Goal: Use online tool/utility: Use online tool/utility

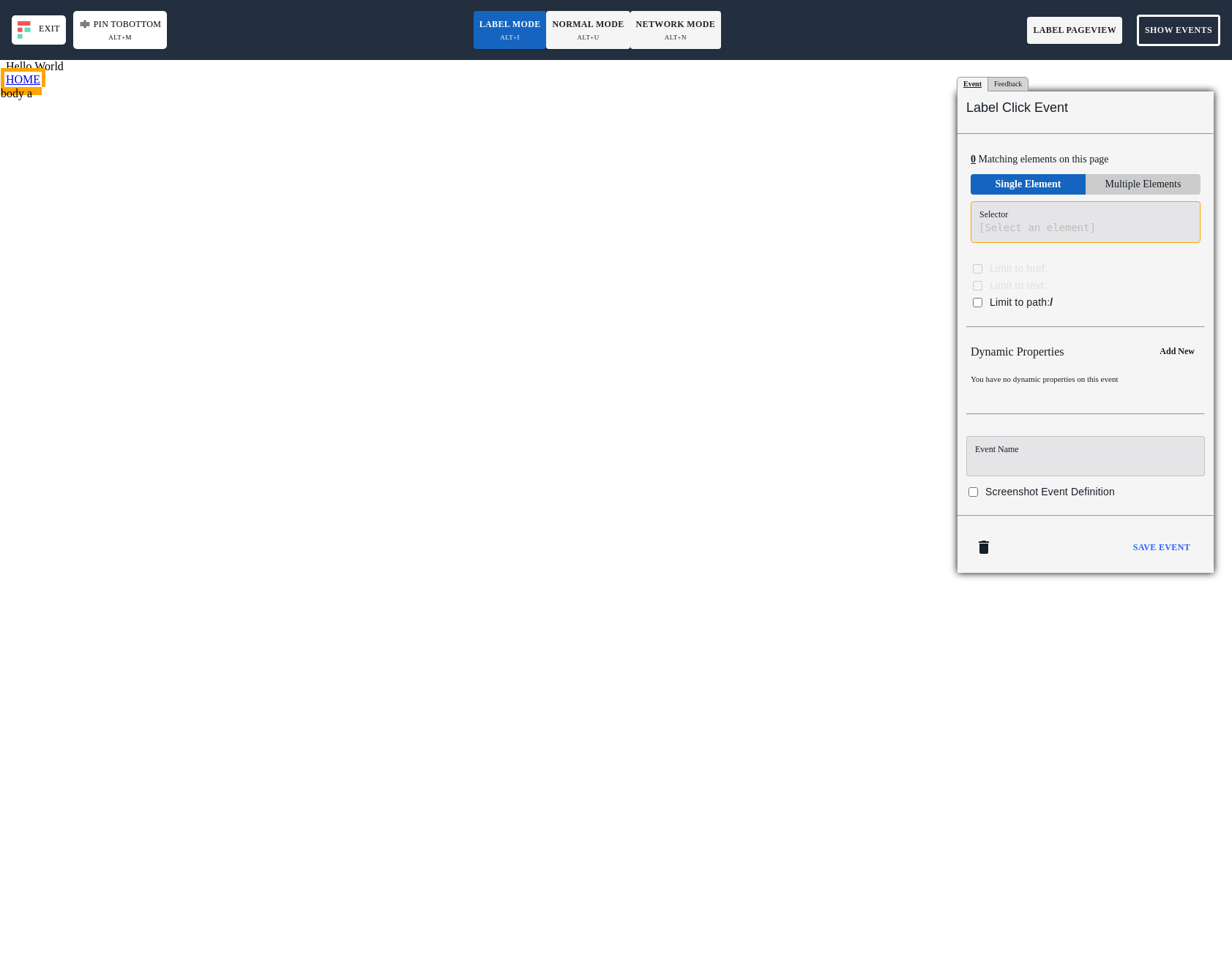
click at [28, 81] on body "Hello World HOME body a" at bounding box center [616, 504] width 1220 height 888
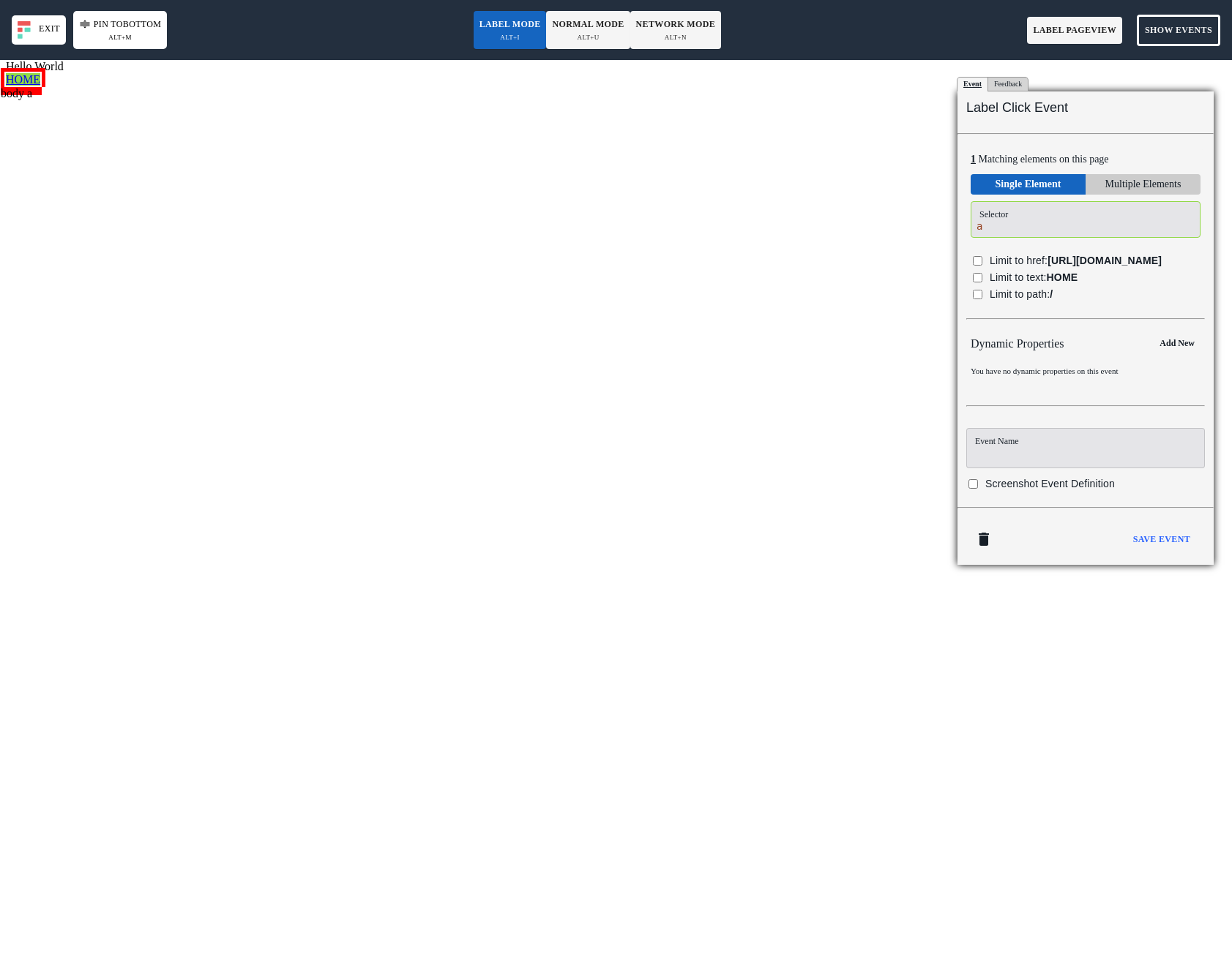
click at [983, 303] on label "Limit to path: /" at bounding box center [1076, 294] width 226 height 16
checkbox input "true"
click at [1021, 469] on input at bounding box center [1085, 449] width 239 height 40
type input "Click - Home"
click at [1175, 554] on div "Save Event" at bounding box center [1161, 540] width 69 height 27
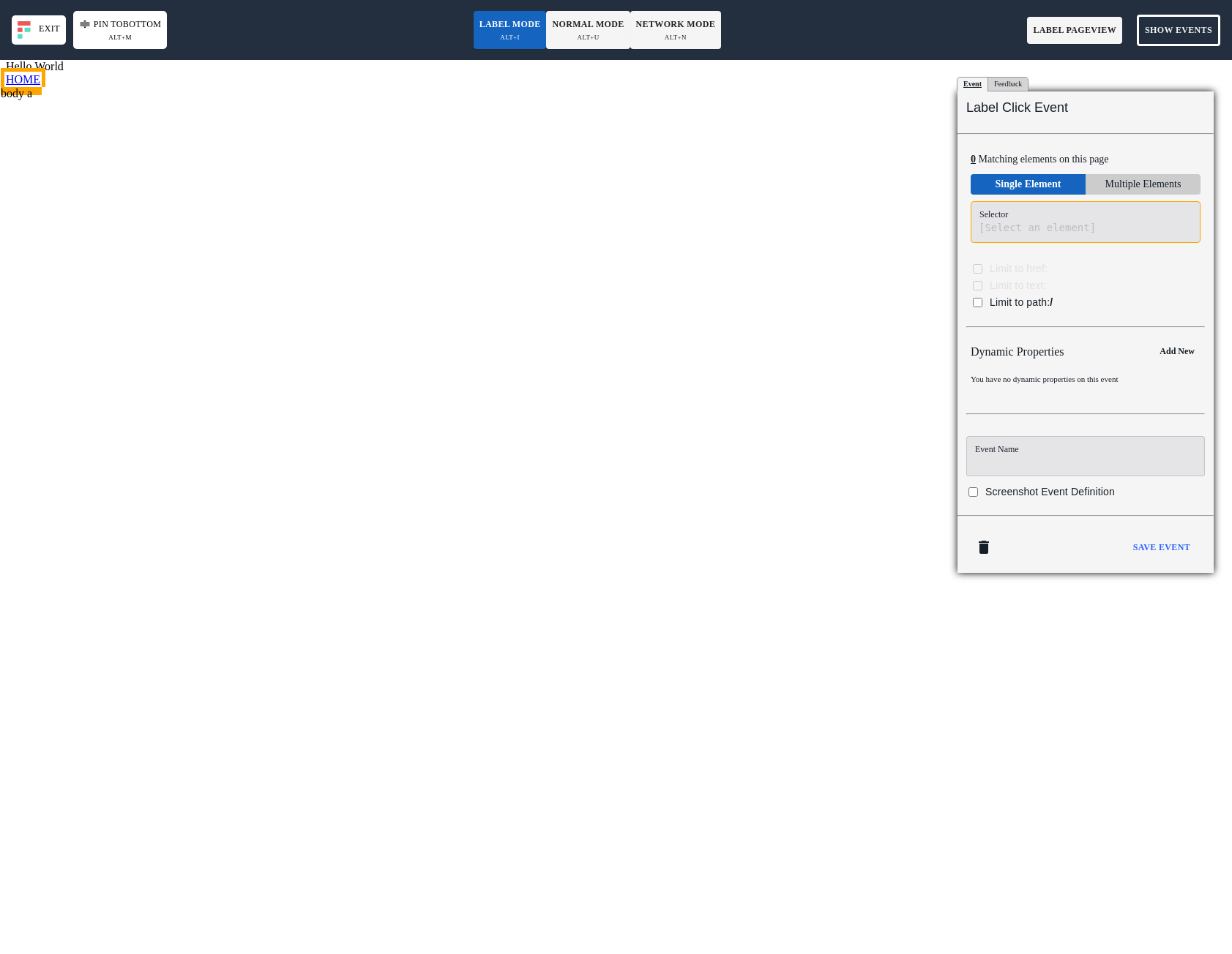
click at [21, 89] on body "Hello World HOME body a" at bounding box center [616, 504] width 1220 height 888
click at [1066, 444] on input at bounding box center [1085, 456] width 239 height 40
type input "Click - Home Button"
click at [990, 299] on span "Limit to path: /" at bounding box center [1021, 302] width 63 height 12
checkbox input "true"
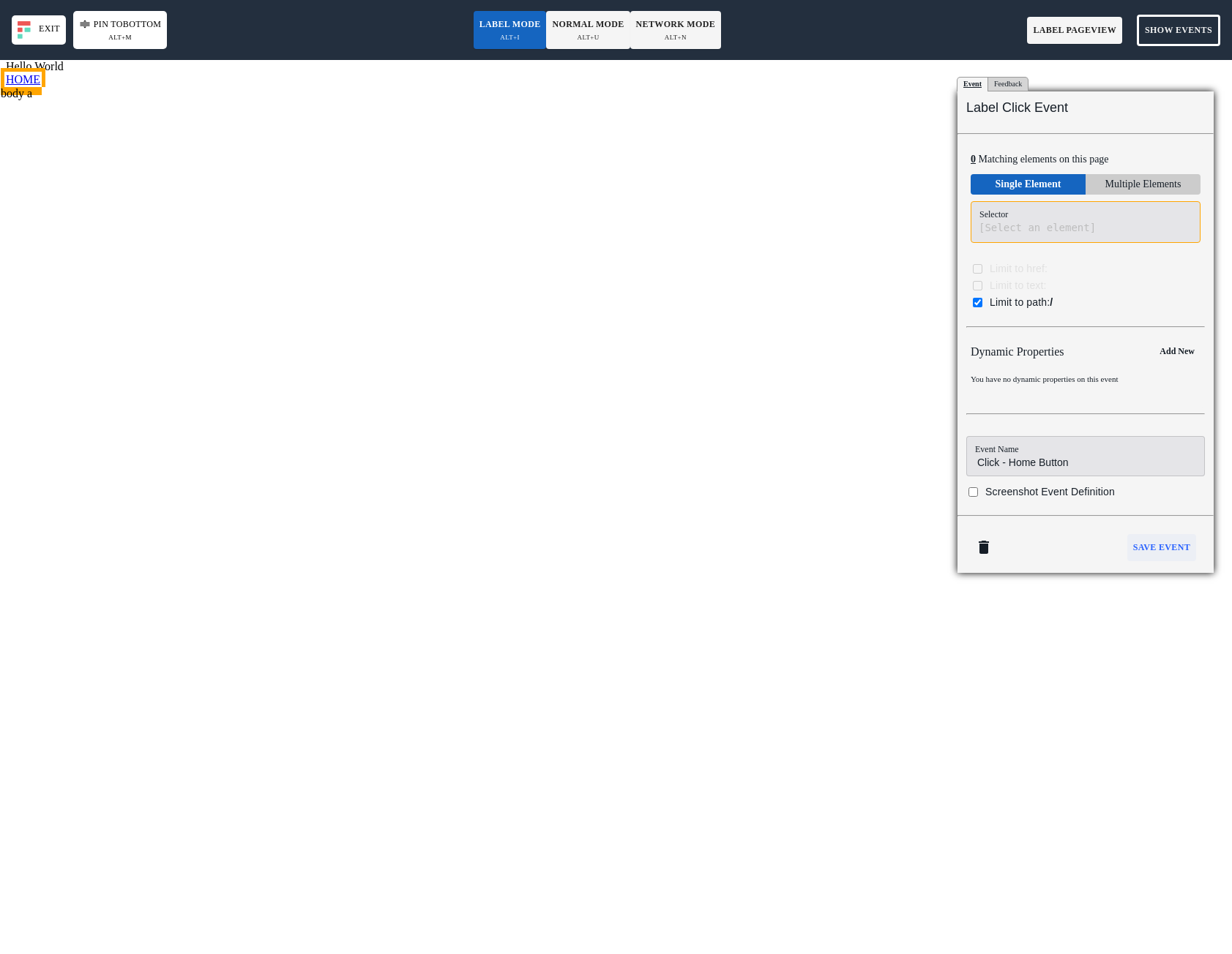
click at [1171, 545] on b "Save Event" at bounding box center [1162, 548] width 57 height 16
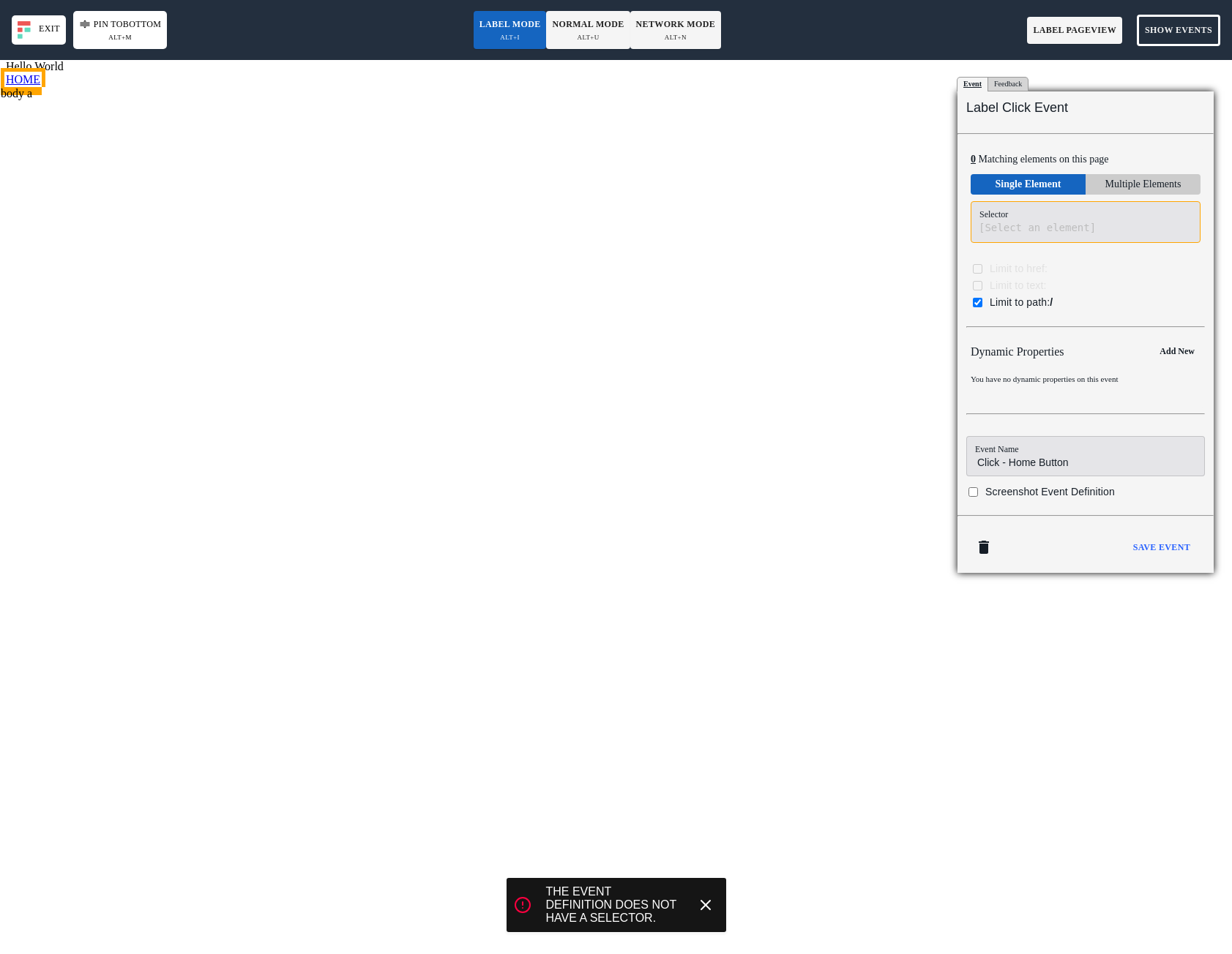
click at [703, 908] on line at bounding box center [706, 905] width 9 height 9
click at [28, 69] on body "Hello World HOME The event definition does not have a selector. body a" at bounding box center [616, 504] width 1220 height 888
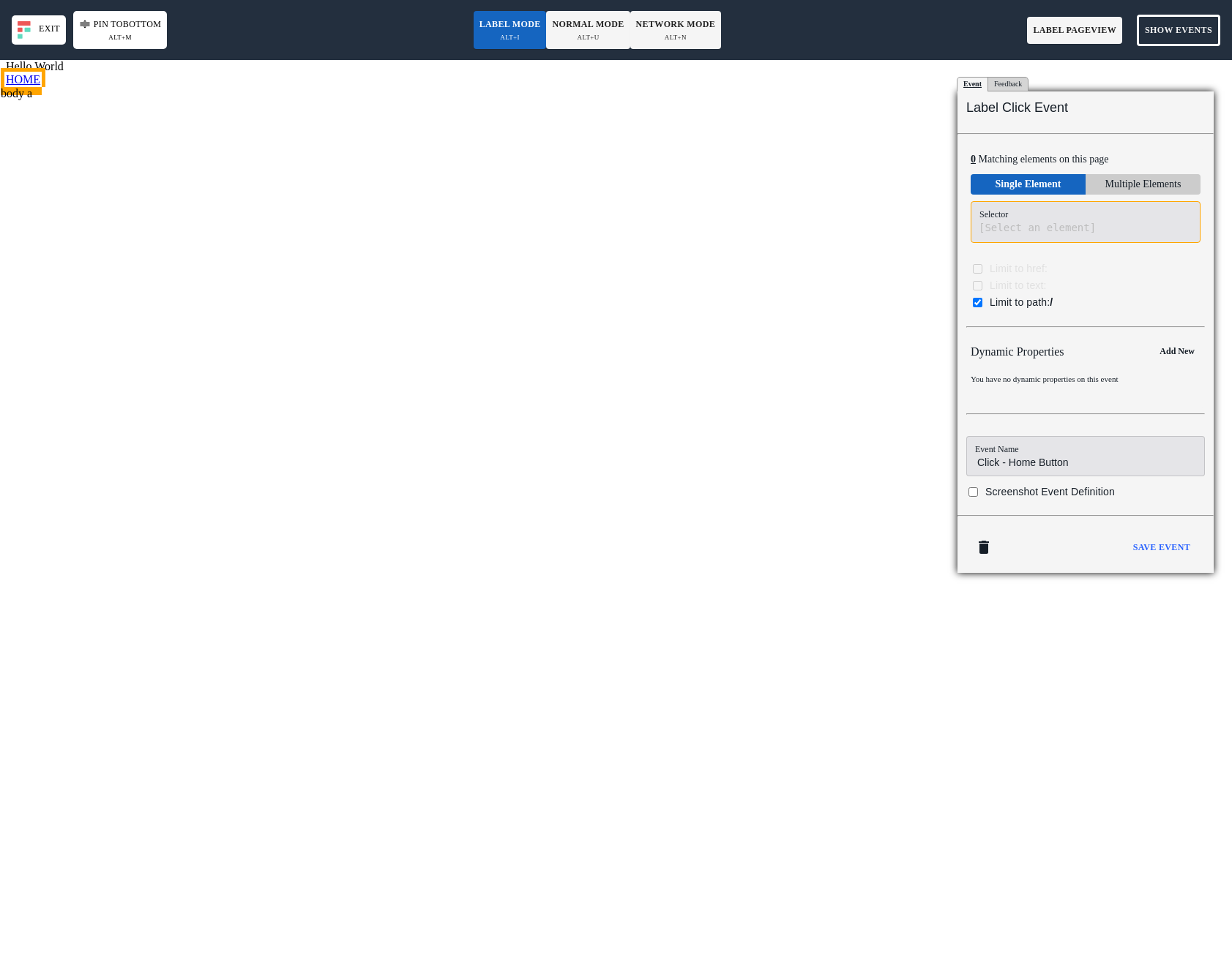
click at [25, 75] on body "Hello World HOME The event definition does not have a selector. body a" at bounding box center [616, 504] width 1220 height 888
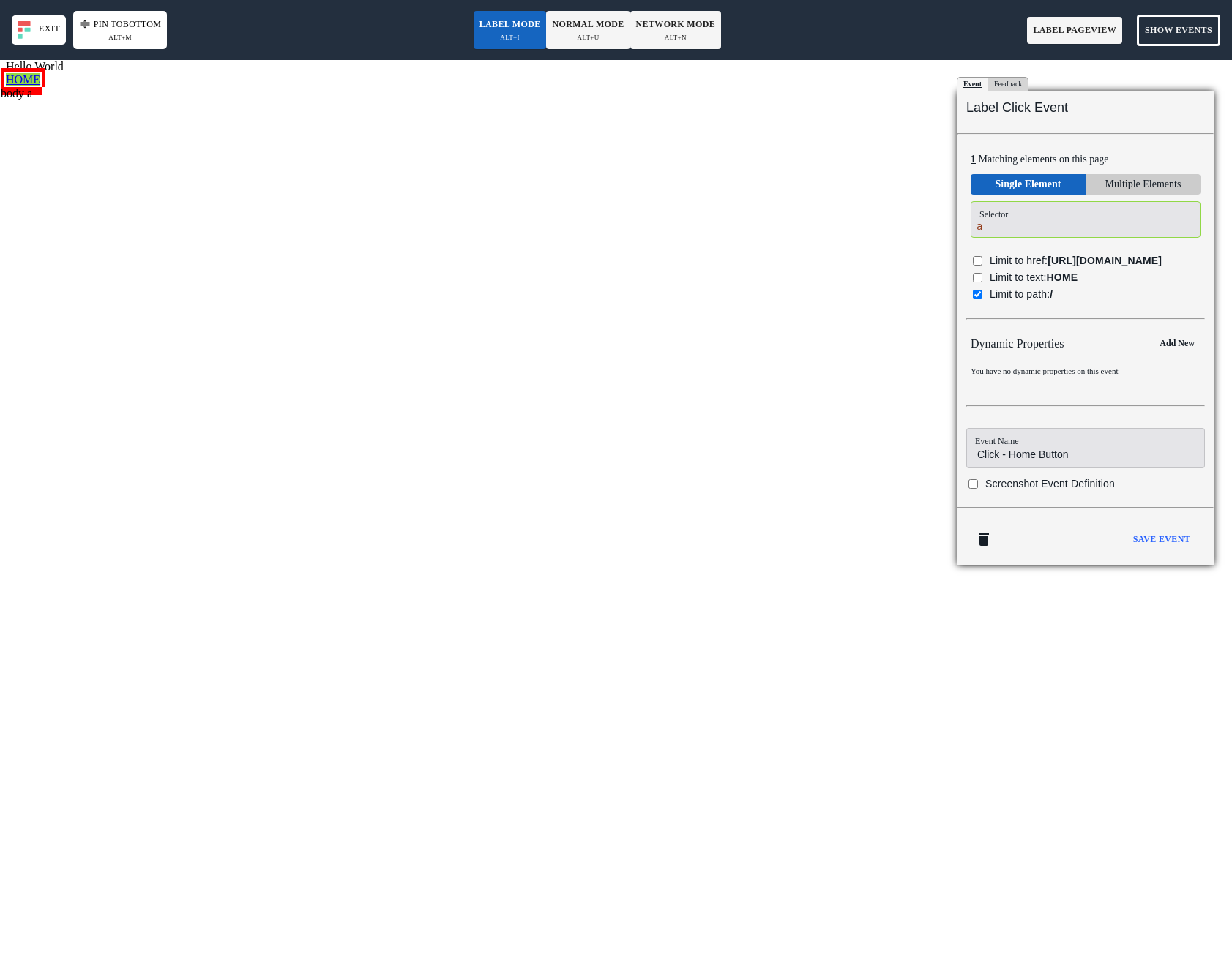
drag, startPoint x: 985, startPoint y: 295, endPoint x: 976, endPoint y: 293, distance: 9.2
click at [981, 286] on label "Limit to text: HOME" at bounding box center [1076, 278] width 226 height 16
checkbox input "true"
click at [966, 258] on label "Limit to href: [URL][DOMAIN_NAME]" at bounding box center [1071, 260] width 226 height 16
click at [974, 258] on label "Limit to href: [URL][DOMAIN_NAME]" at bounding box center [1071, 260] width 226 height 16
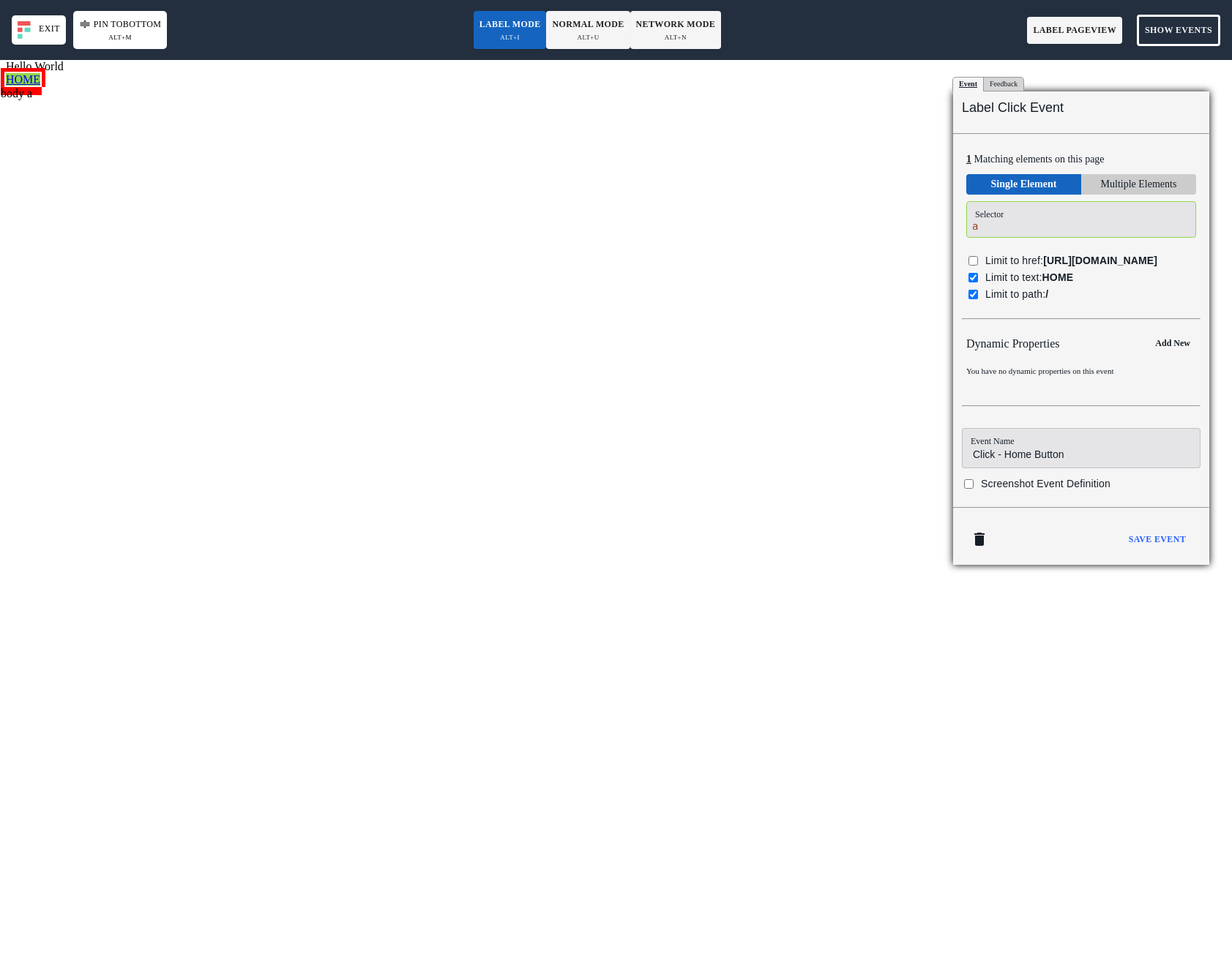
checkbox input "false"
click at [1153, 547] on b "Save Event" at bounding box center [1157, 539] width 57 height 16
click at [33, 29] on icon at bounding box center [25, 29] width 16 height 17
